Goal: Task Accomplishment & Management: Manage account settings

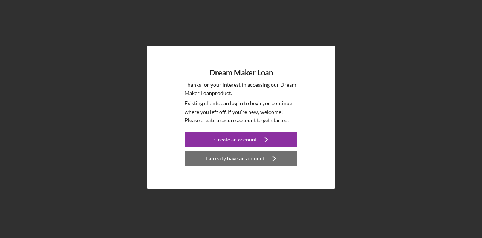
click at [237, 153] on div "I already have an account" at bounding box center [235, 158] width 59 height 15
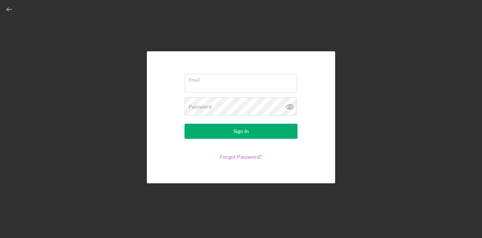
type input "[PERSON_NAME][EMAIL_ADDRESS][DOMAIN_NAME]"
click at [236, 157] on link "Forgot Password?" at bounding box center [241, 156] width 42 height 6
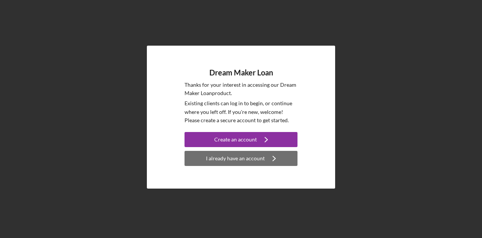
click at [221, 154] on div "I already have an account" at bounding box center [235, 158] width 59 height 15
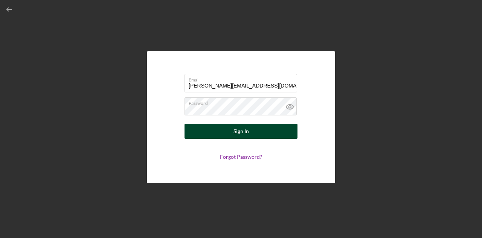
click at [233, 128] on div "Sign In" at bounding box center [240, 130] width 15 height 15
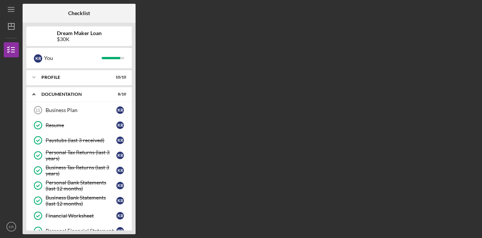
click at [372, 80] on div "Checklist Dream Maker Loan $30K K R You Icon/Expander Profile 10 / 10 Icon/Expa…" at bounding box center [251, 119] width 456 height 230
click at [11, 26] on icon "Icon/Dashboard" at bounding box center [11, 26] width 19 height 19
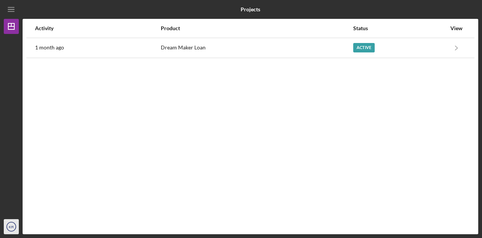
click at [9, 225] on text "KR" at bounding box center [11, 226] width 5 height 4
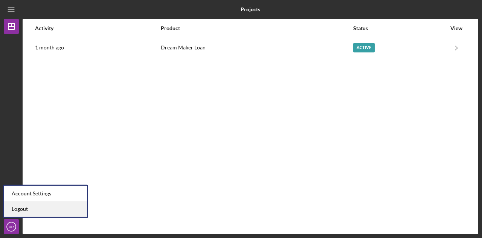
click at [18, 207] on link "Logout" at bounding box center [45, 208] width 83 height 15
